Goal: Use online tool/utility: Utilize a website feature to perform a specific function

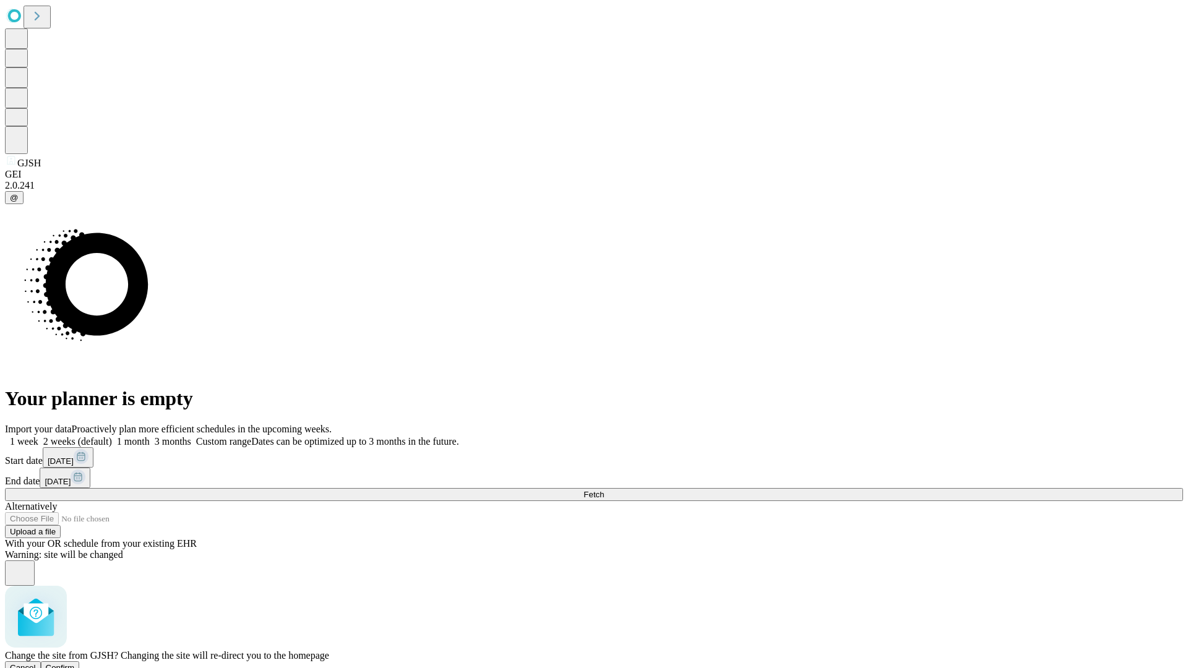
click at [75, 663] on span "Confirm" at bounding box center [60, 667] width 29 height 9
click at [112, 436] on label "2 weeks (default)" at bounding box center [75, 441] width 74 height 11
click at [604, 490] on span "Fetch" at bounding box center [594, 494] width 20 height 9
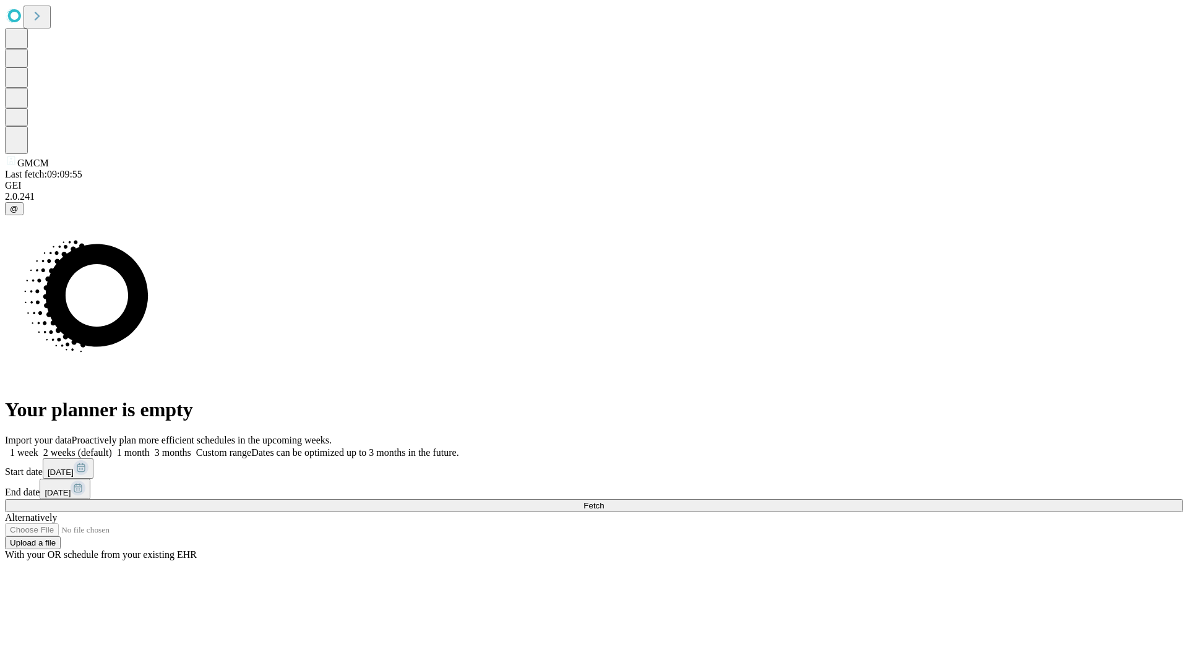
click at [112, 447] on label "2 weeks (default)" at bounding box center [75, 452] width 74 height 11
click at [604, 501] on span "Fetch" at bounding box center [594, 505] width 20 height 9
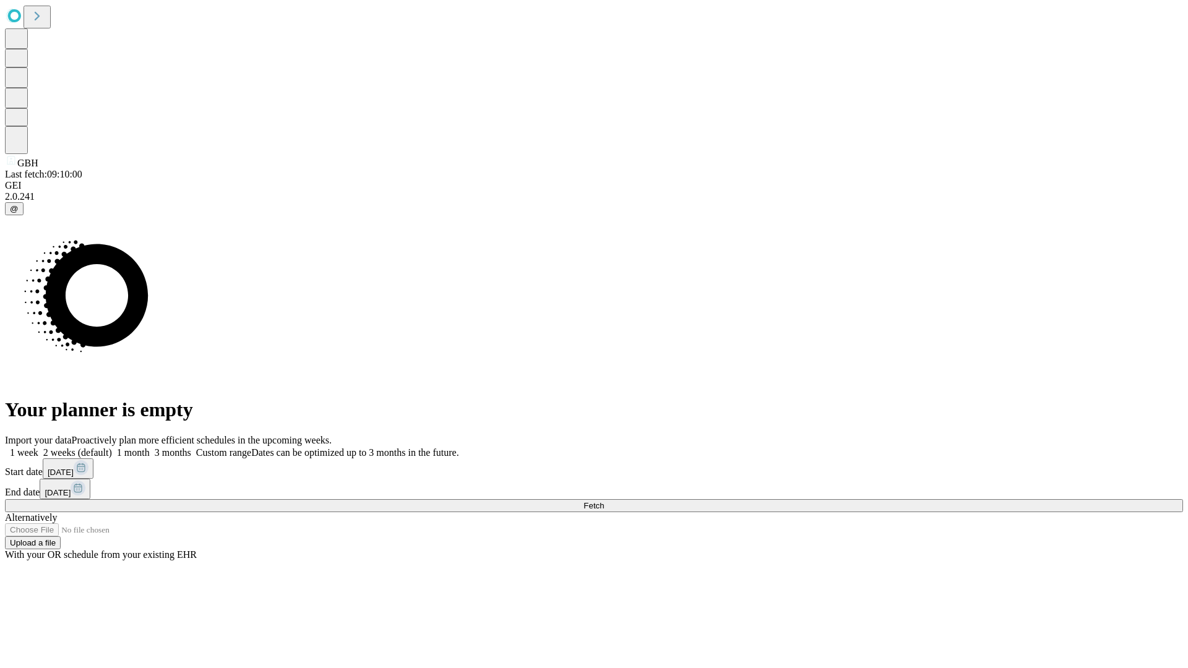
click at [112, 447] on label "2 weeks (default)" at bounding box center [75, 452] width 74 height 11
click at [604, 501] on span "Fetch" at bounding box center [594, 505] width 20 height 9
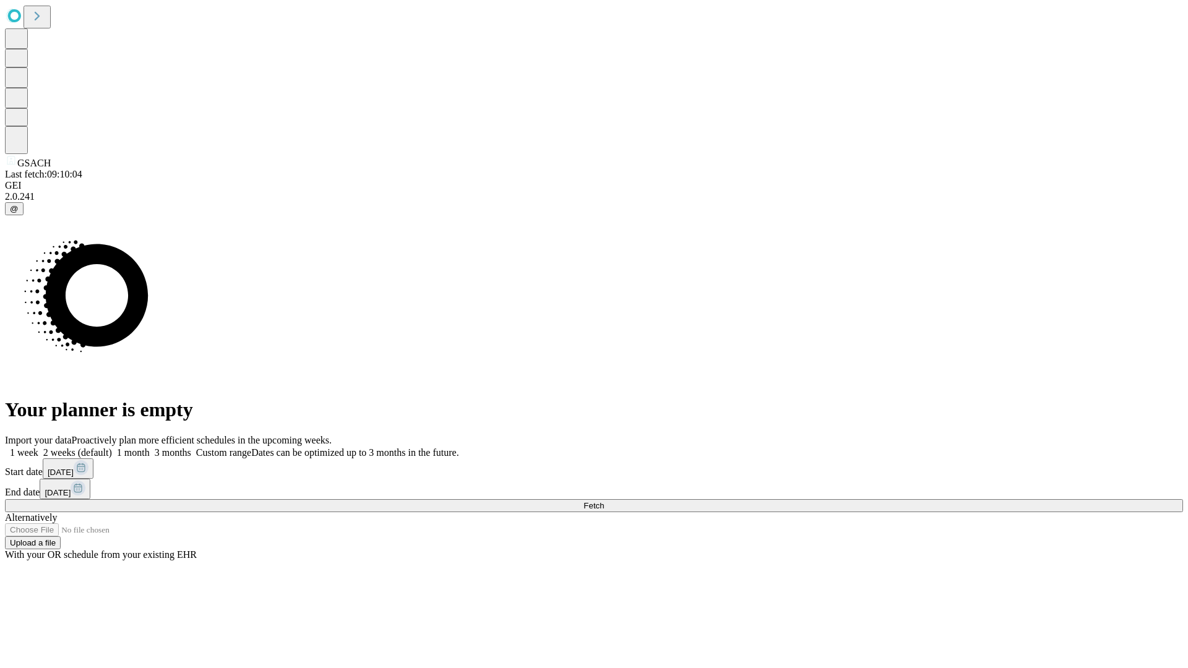
click at [112, 447] on label "2 weeks (default)" at bounding box center [75, 452] width 74 height 11
click at [604, 501] on span "Fetch" at bounding box center [594, 505] width 20 height 9
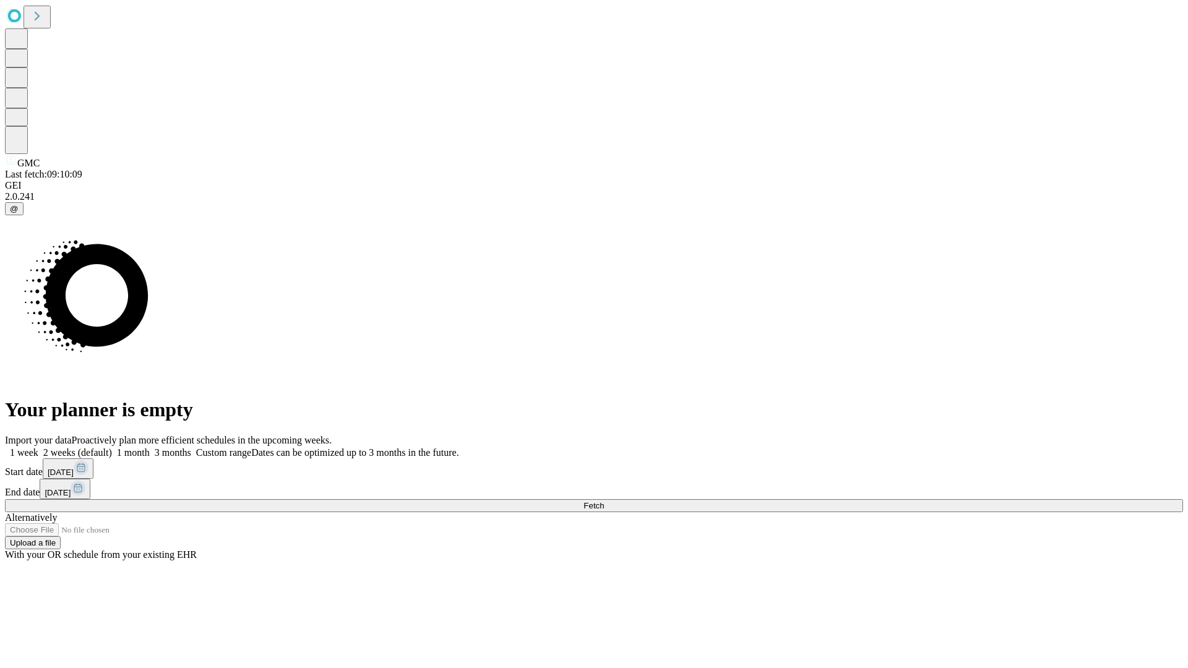
click at [112, 447] on label "2 weeks (default)" at bounding box center [75, 452] width 74 height 11
click at [604, 501] on span "Fetch" at bounding box center [594, 505] width 20 height 9
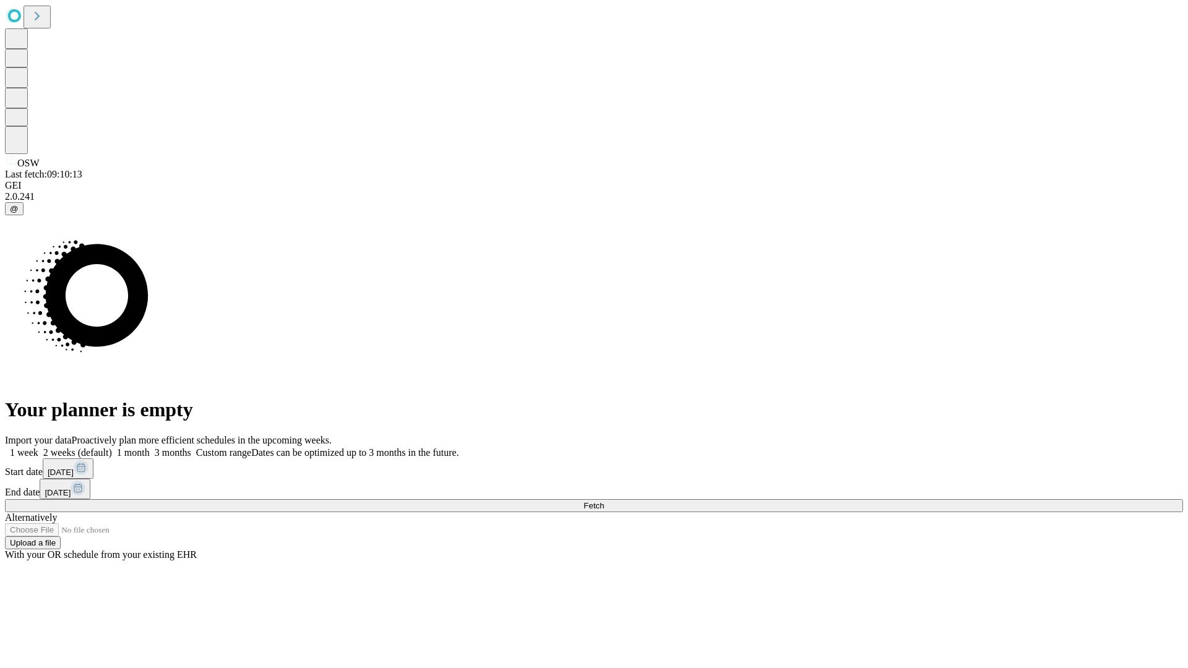
click at [112, 447] on label "2 weeks (default)" at bounding box center [75, 452] width 74 height 11
click at [604, 501] on span "Fetch" at bounding box center [594, 505] width 20 height 9
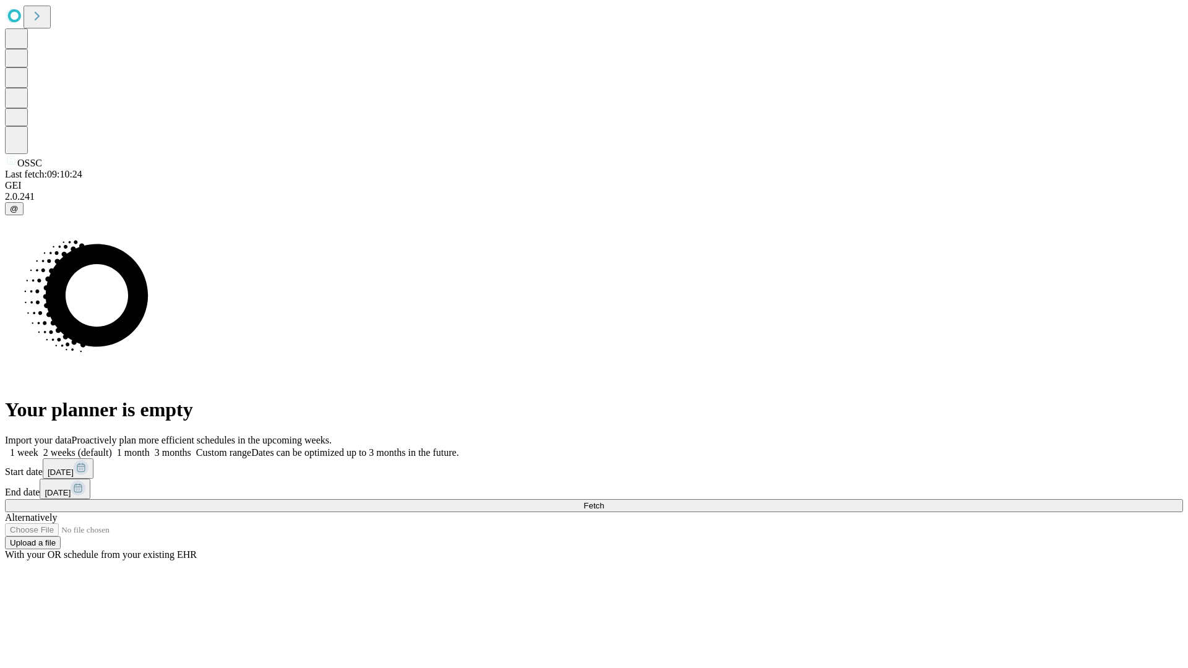
click at [112, 447] on label "2 weeks (default)" at bounding box center [75, 452] width 74 height 11
click at [604, 501] on span "Fetch" at bounding box center [594, 505] width 20 height 9
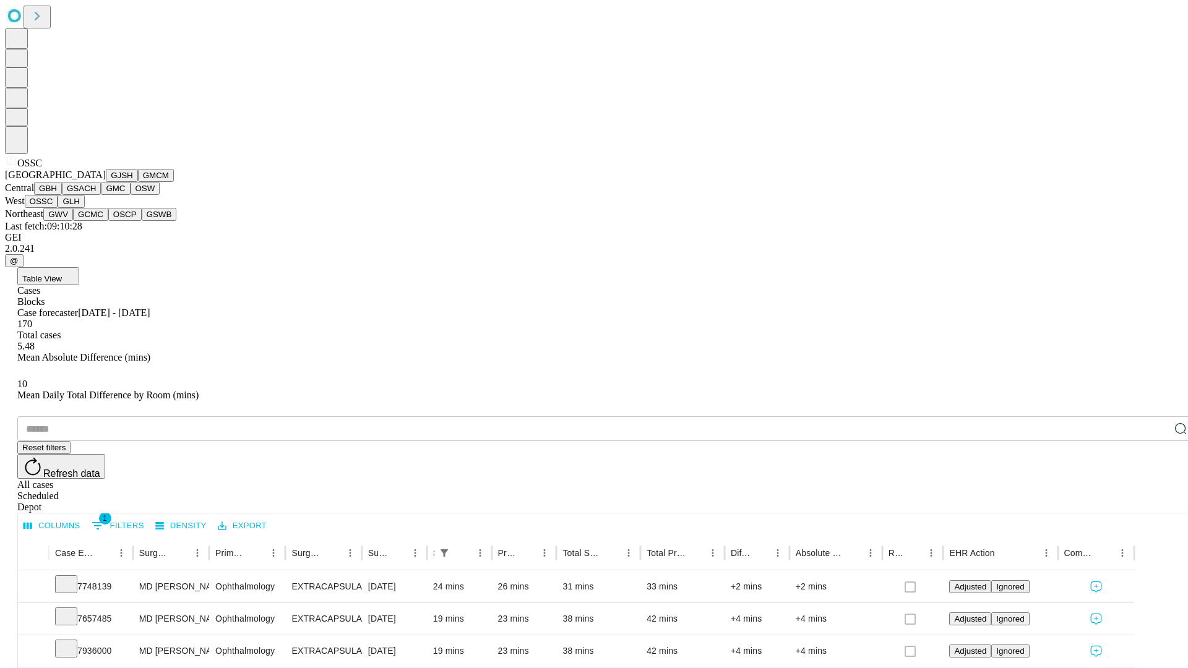
click at [84, 208] on button "GLH" at bounding box center [71, 201] width 27 height 13
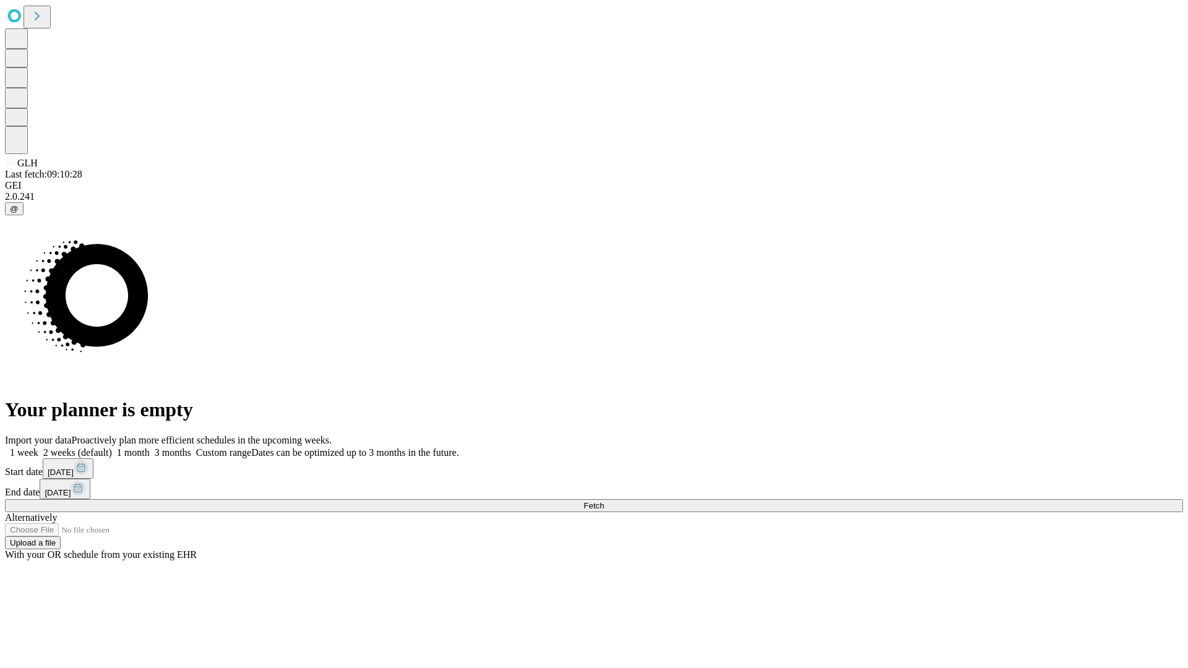
click at [112, 447] on label "2 weeks (default)" at bounding box center [75, 452] width 74 height 11
click at [604, 501] on span "Fetch" at bounding box center [594, 505] width 20 height 9
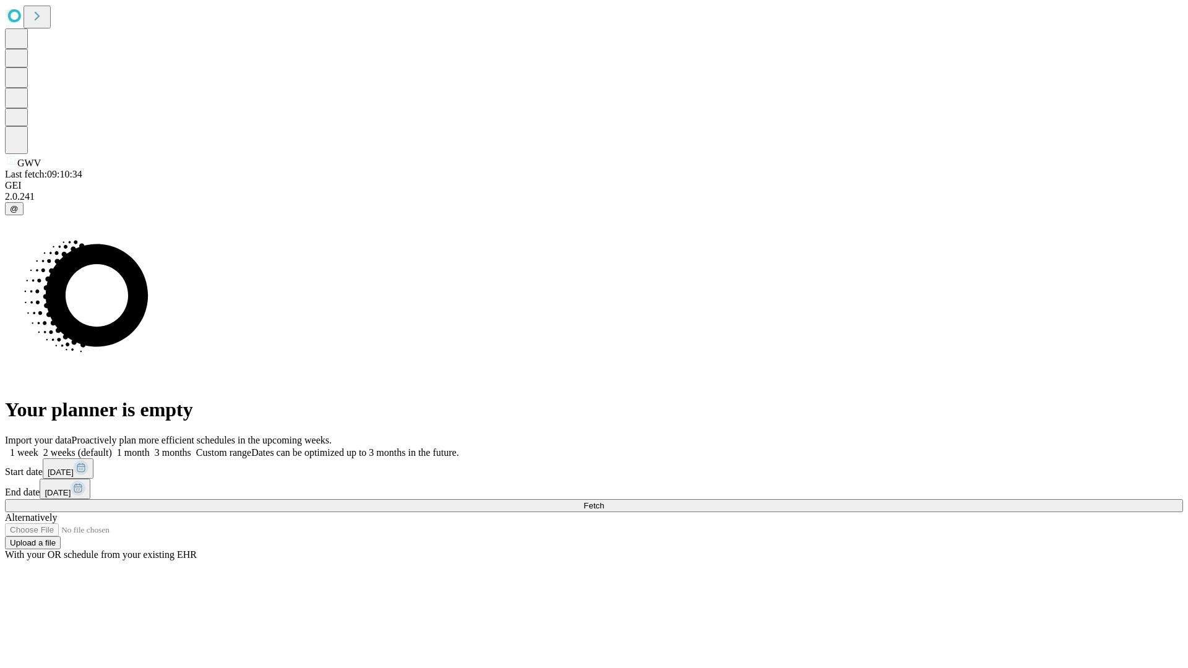
click at [112, 447] on label "2 weeks (default)" at bounding box center [75, 452] width 74 height 11
click at [604, 501] on span "Fetch" at bounding box center [594, 505] width 20 height 9
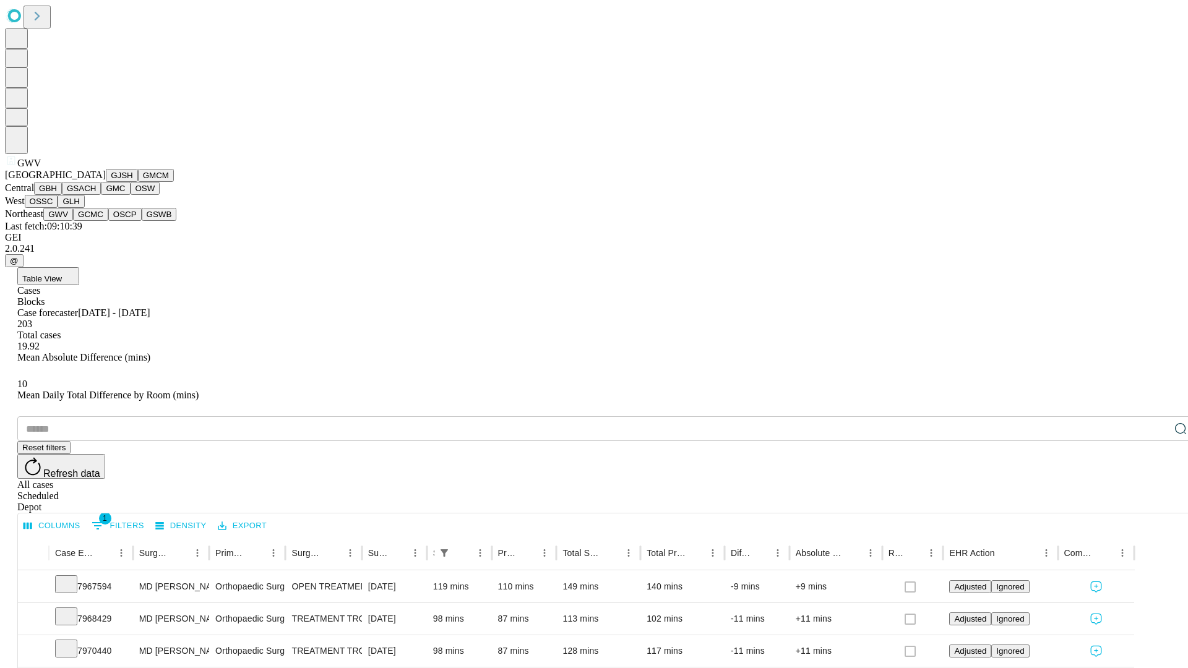
click at [96, 221] on button "GCMC" at bounding box center [90, 214] width 35 height 13
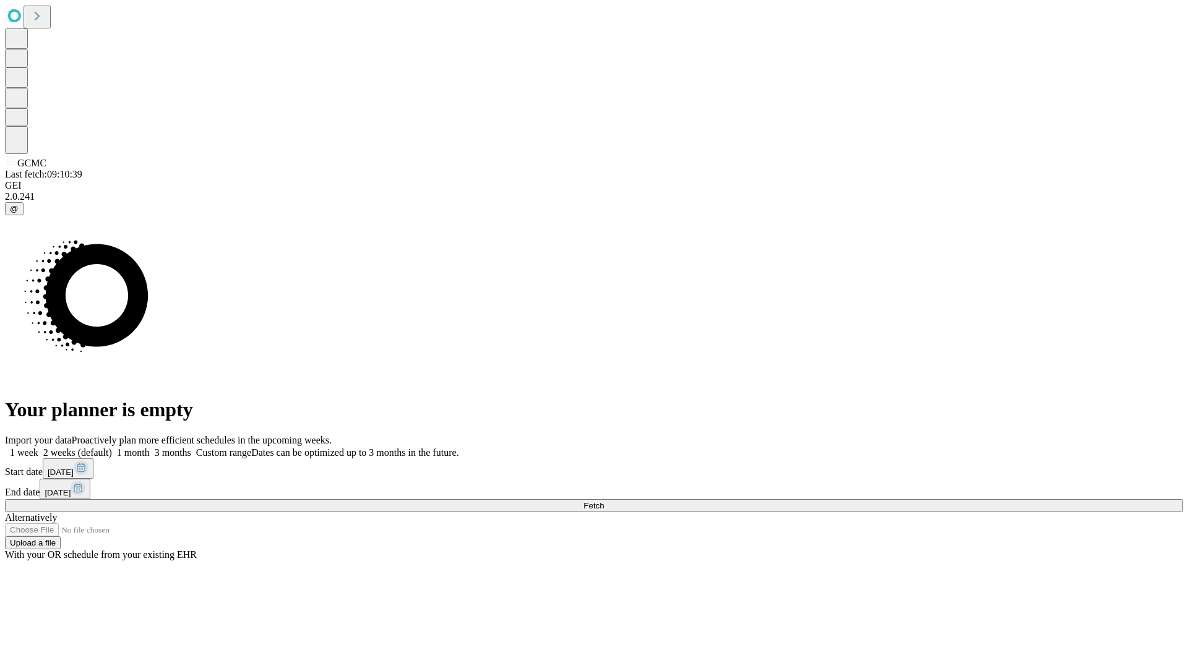
click at [604, 501] on span "Fetch" at bounding box center [594, 505] width 20 height 9
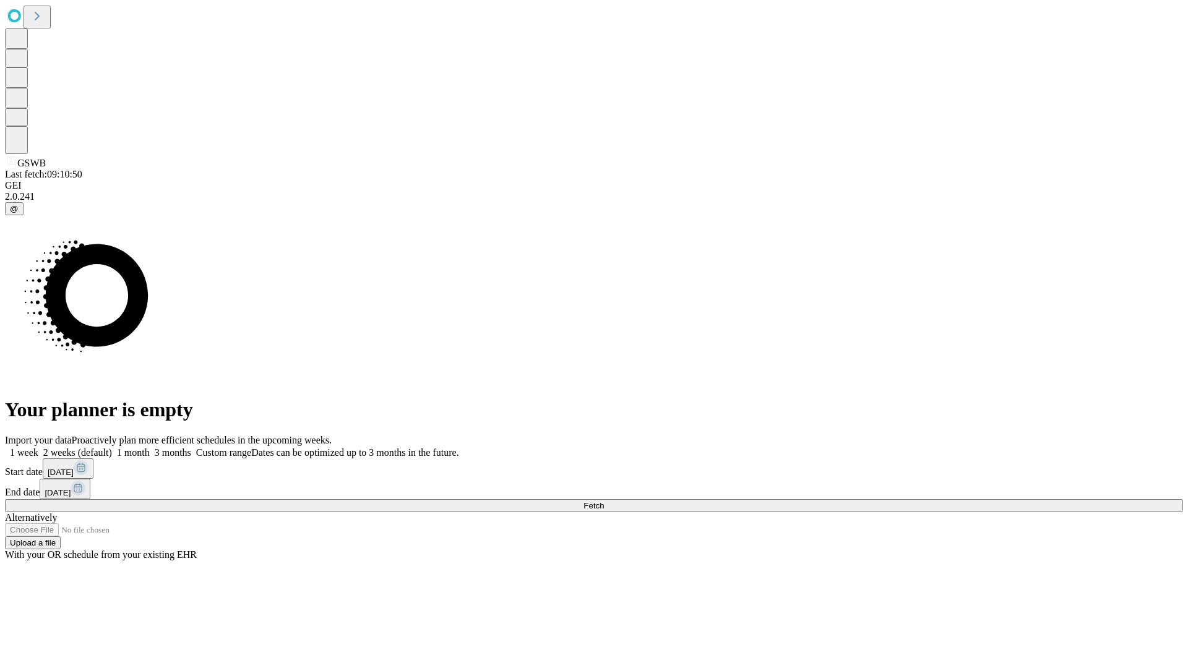
click at [112, 447] on label "2 weeks (default)" at bounding box center [75, 452] width 74 height 11
click at [604, 501] on span "Fetch" at bounding box center [594, 505] width 20 height 9
